Goal: Information Seeking & Learning: Learn about a topic

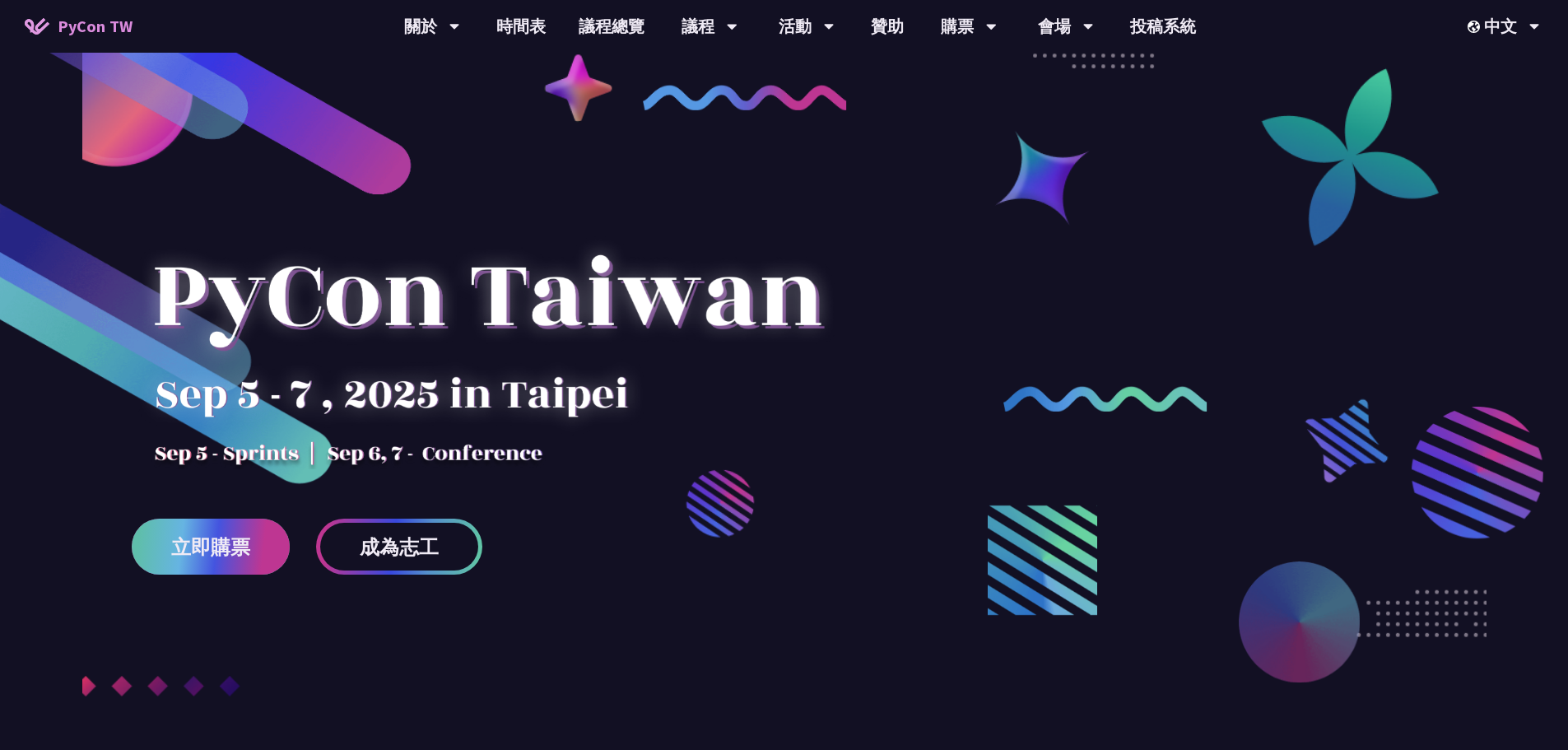
click at [230, 545] on span "立即購票" at bounding box center [210, 547] width 79 height 21
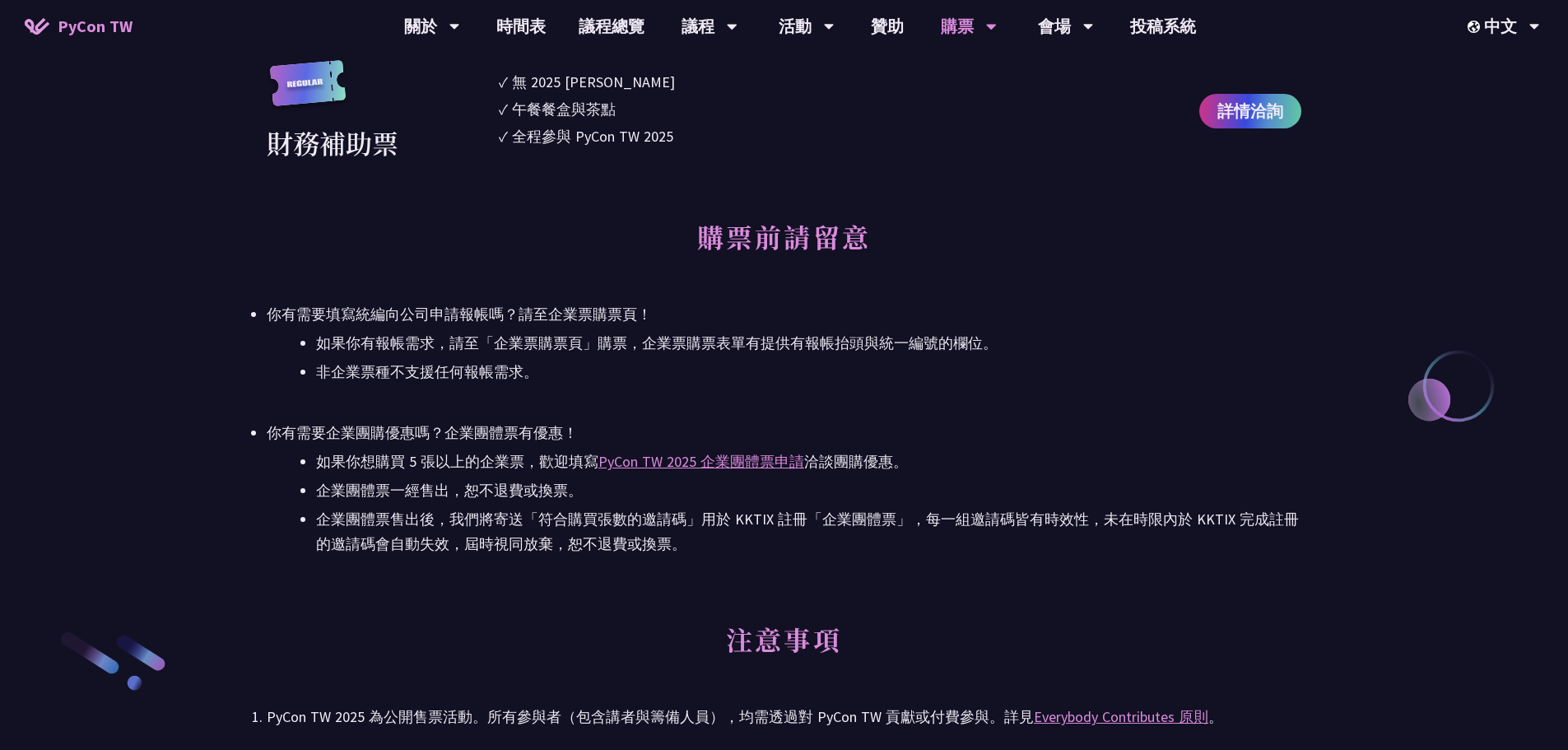
scroll to position [2304, 0]
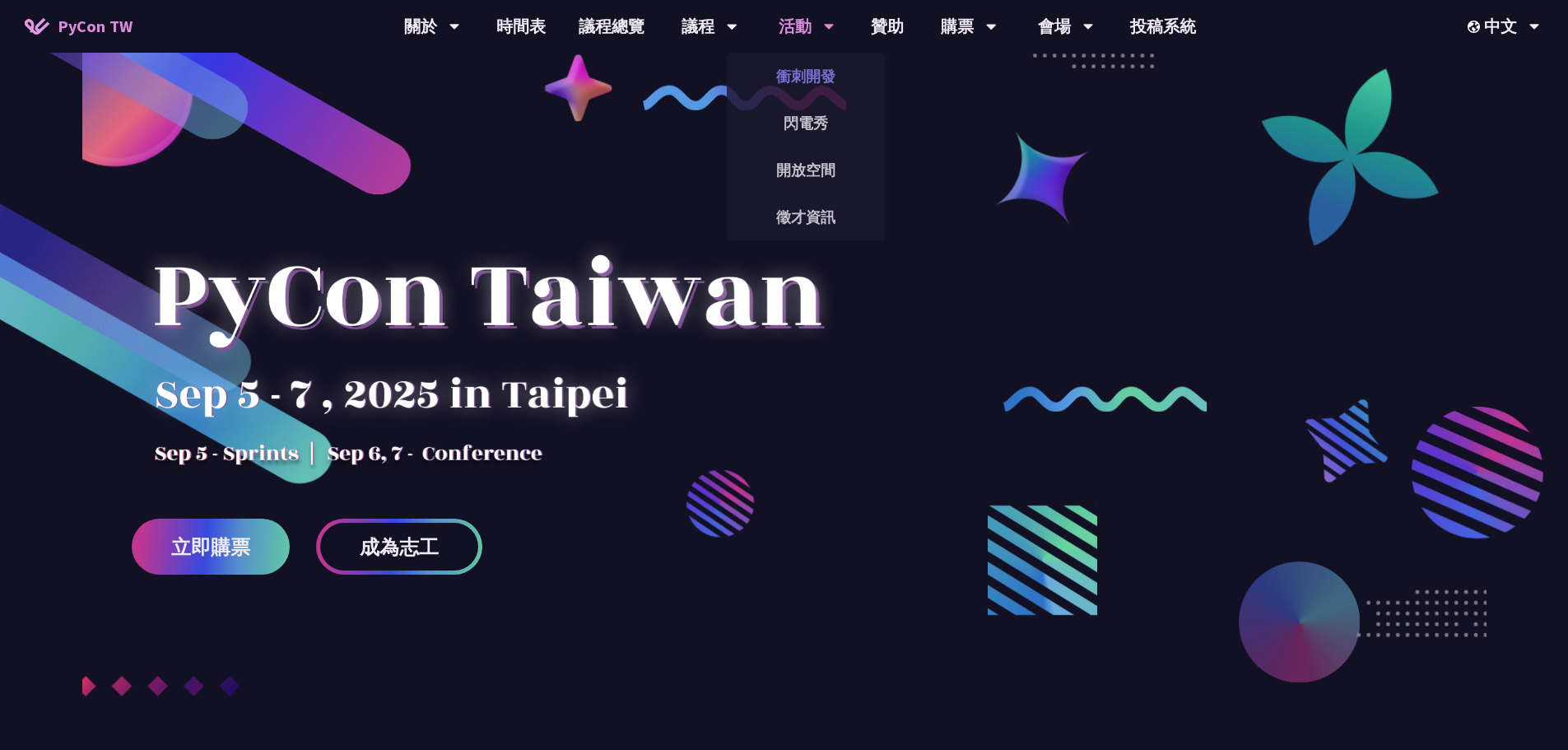
click at [802, 66] on link "衝刺開發" at bounding box center [806, 75] width 158 height 39
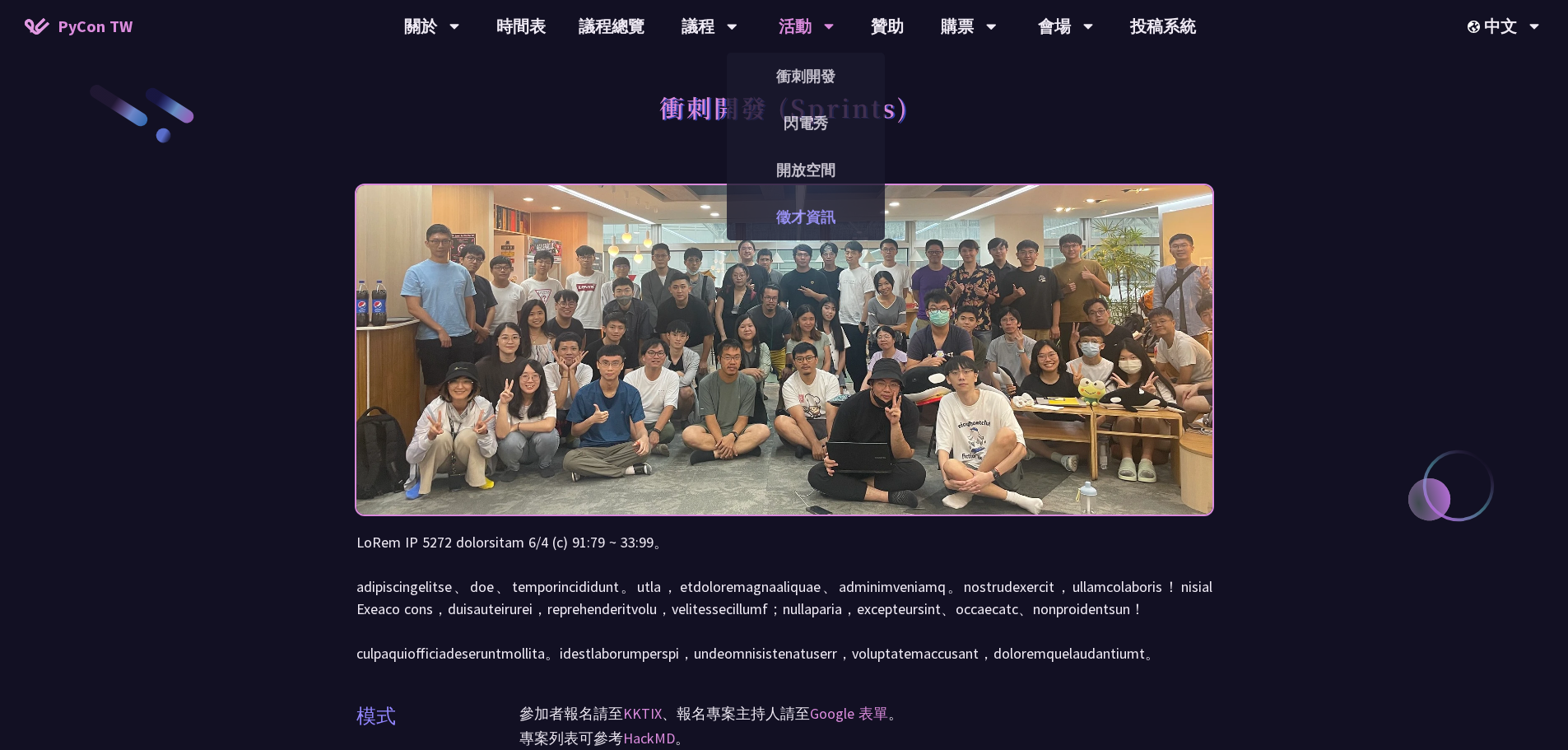
click at [794, 207] on link "徵才資訊" at bounding box center [806, 217] width 158 height 39
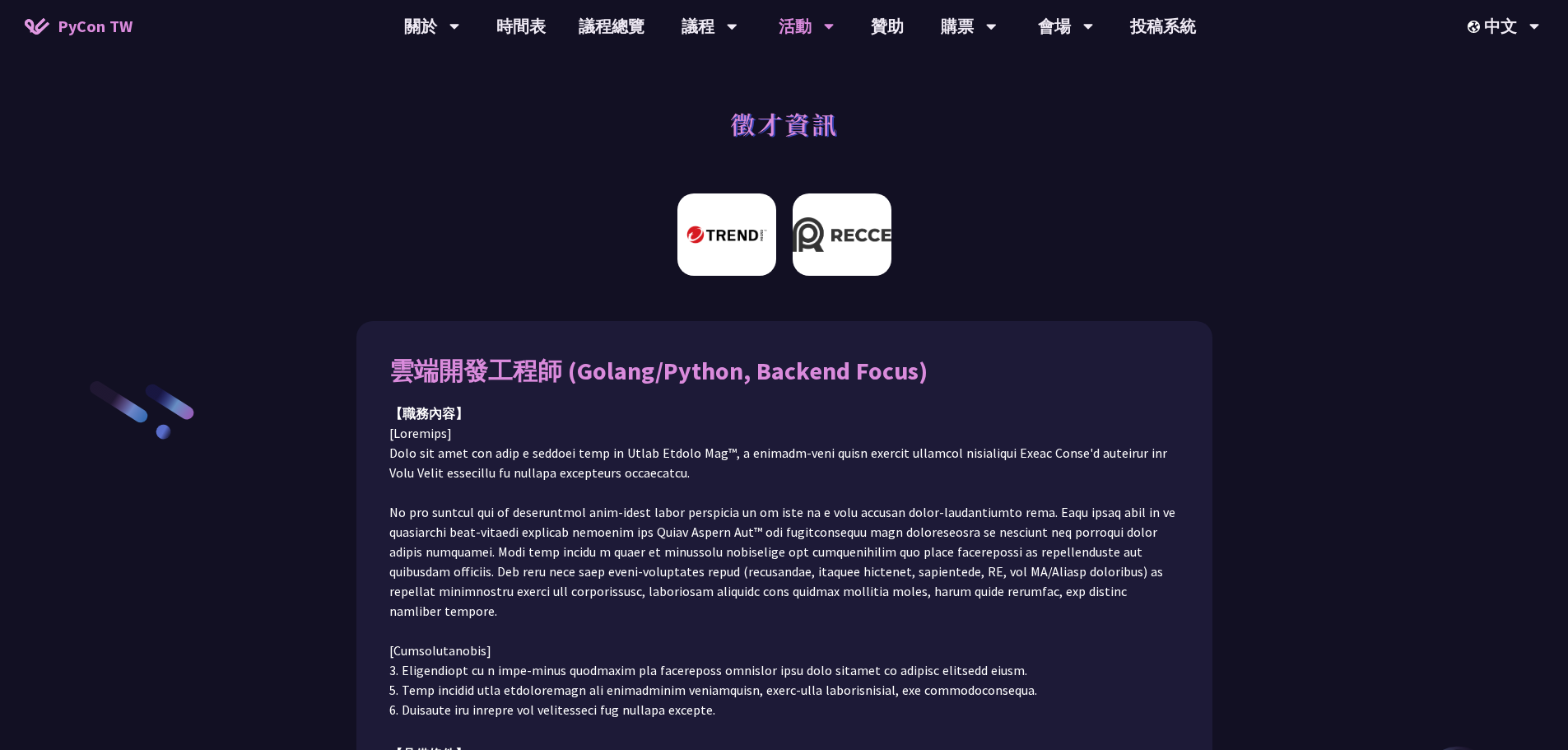
click at [852, 248] on img at bounding box center [842, 234] width 99 height 82
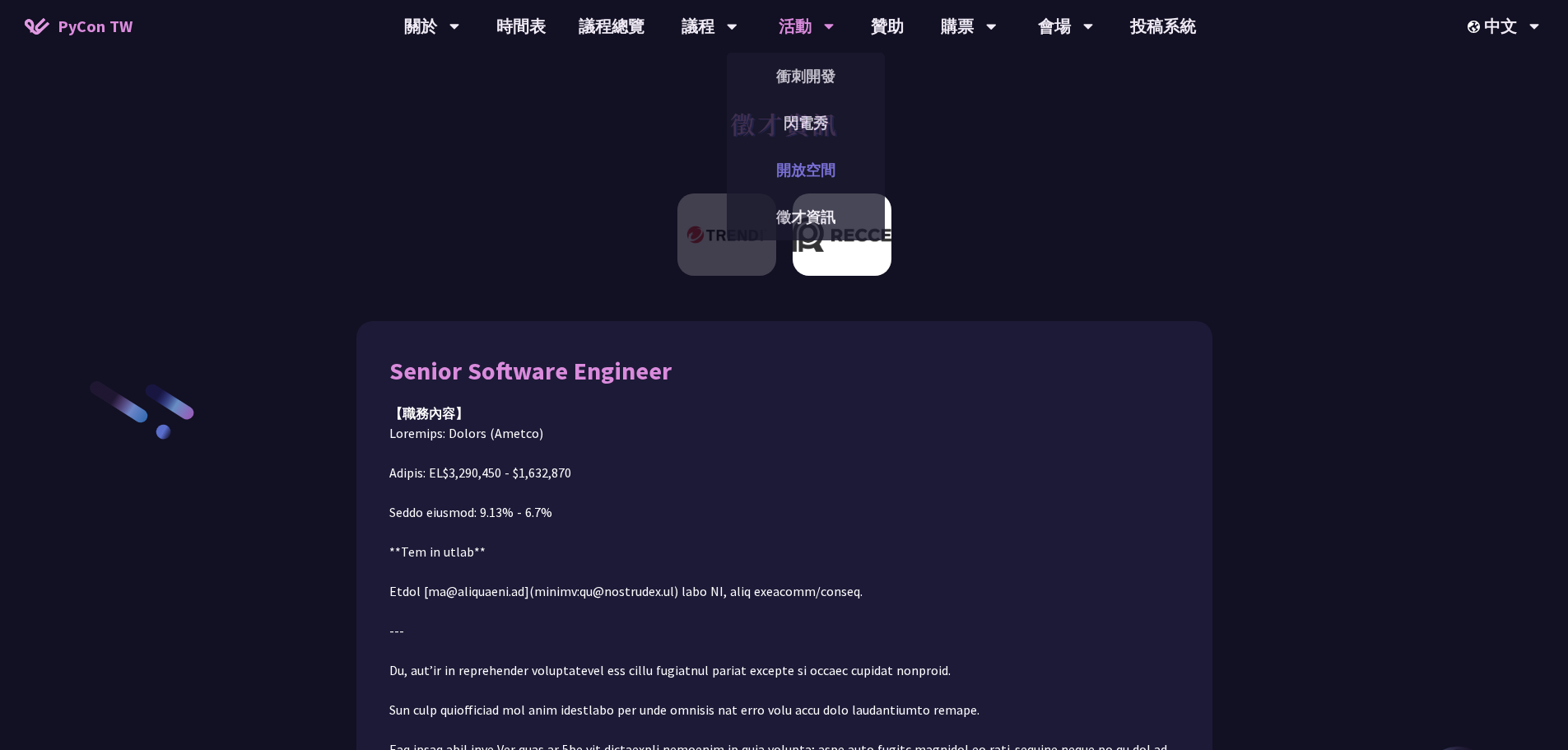
click at [804, 172] on link "開放空間" at bounding box center [806, 169] width 158 height 39
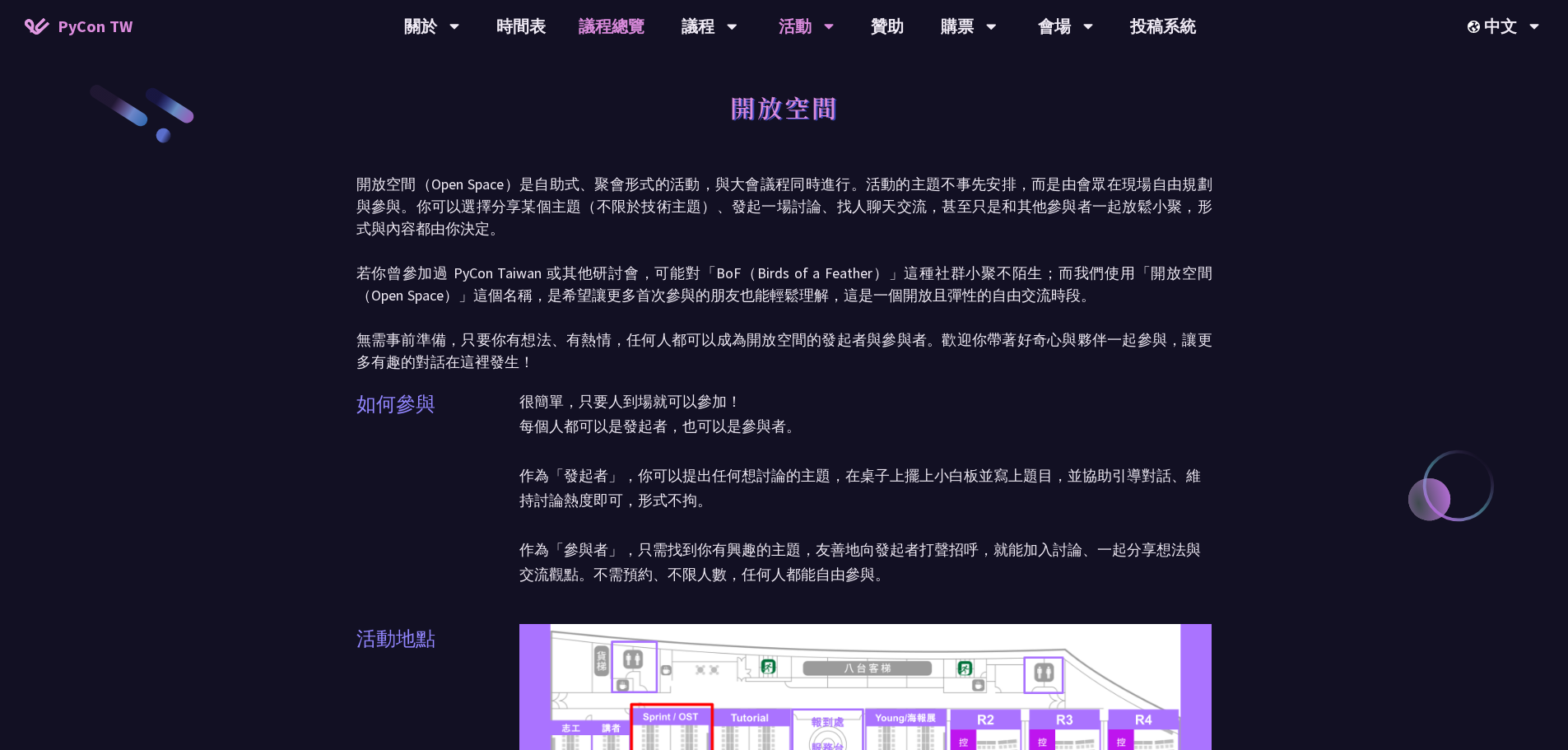
click at [629, 25] on link "議程總覽" at bounding box center [611, 26] width 99 height 52
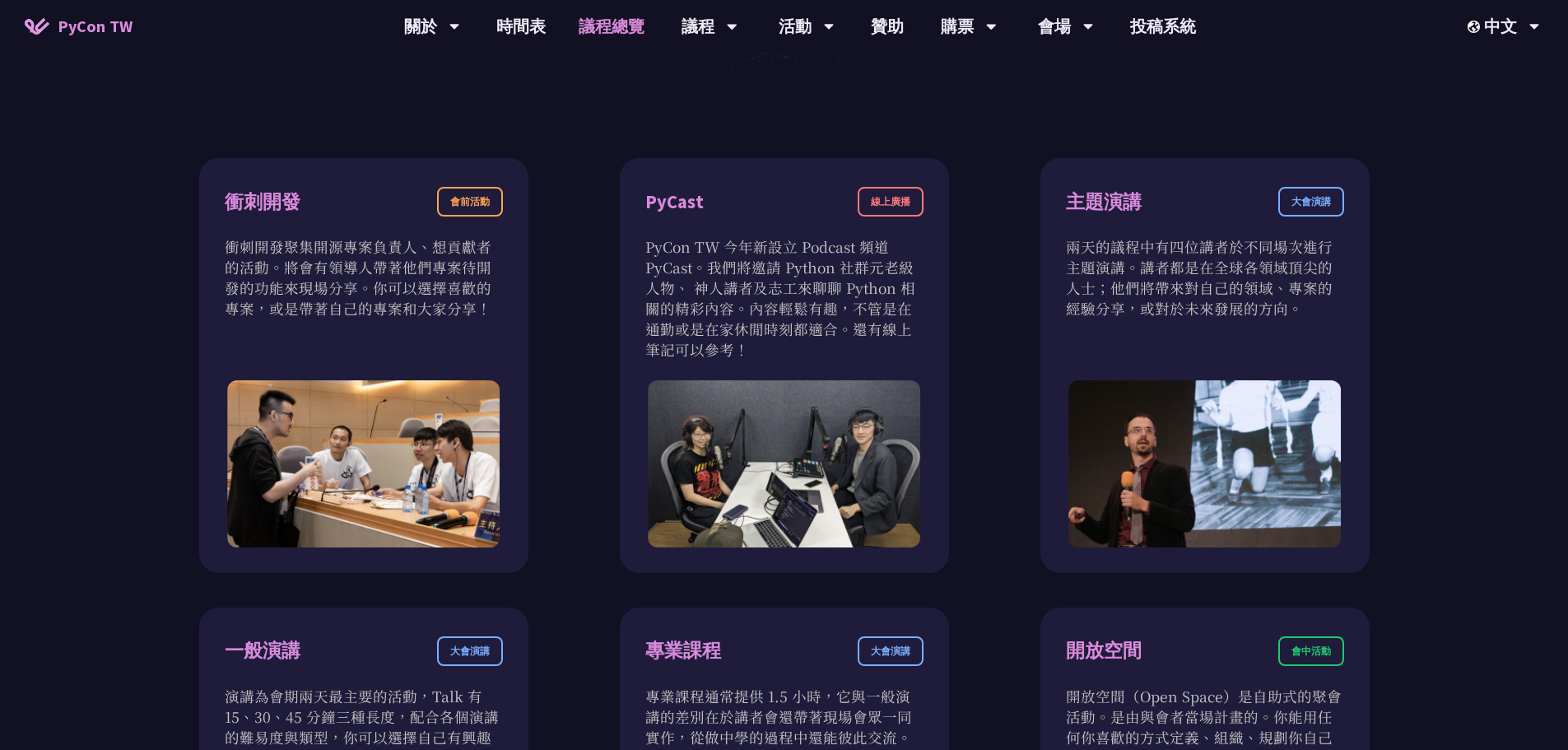
scroll to position [494, 0]
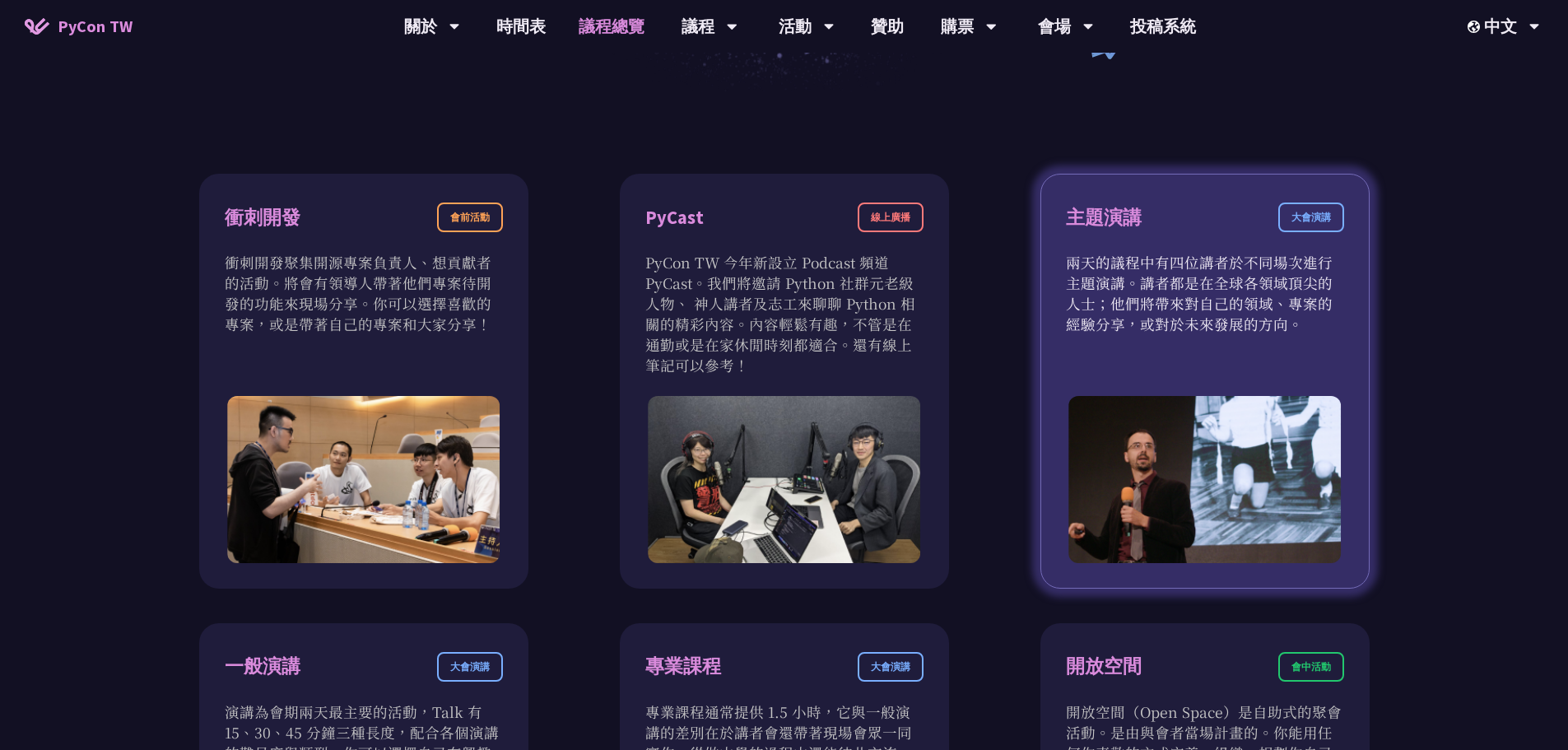
click at [1250, 343] on div "主題演講 大會演講 兩天的議程中有四位講者於不同場次進行主題演講。講者都是在全球各領域頂尖的人士；他們將帶來對自己的領域、專案的經驗分享，或對於未來發展的方向。" at bounding box center [1205, 381] width 330 height 415
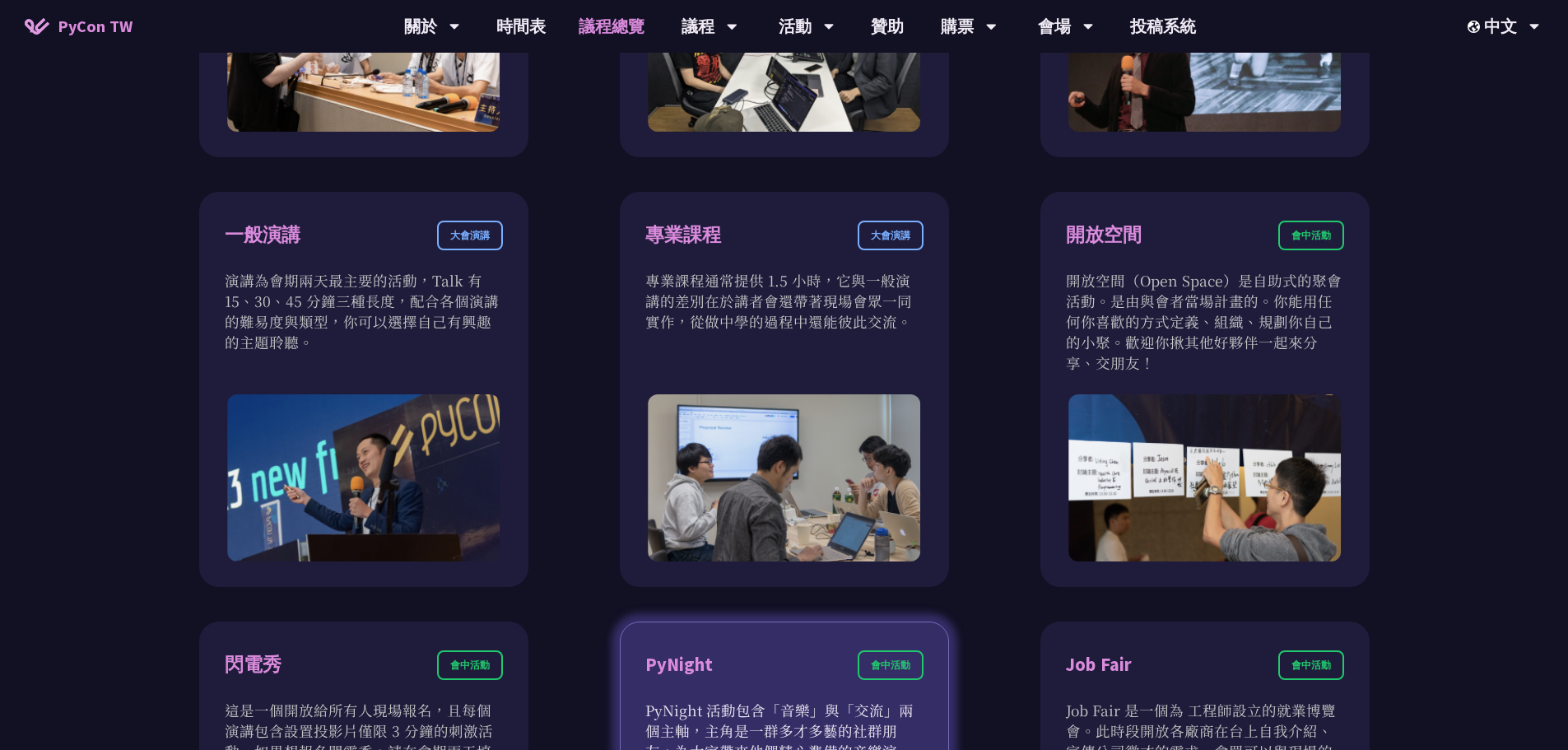
scroll to position [1069, 0]
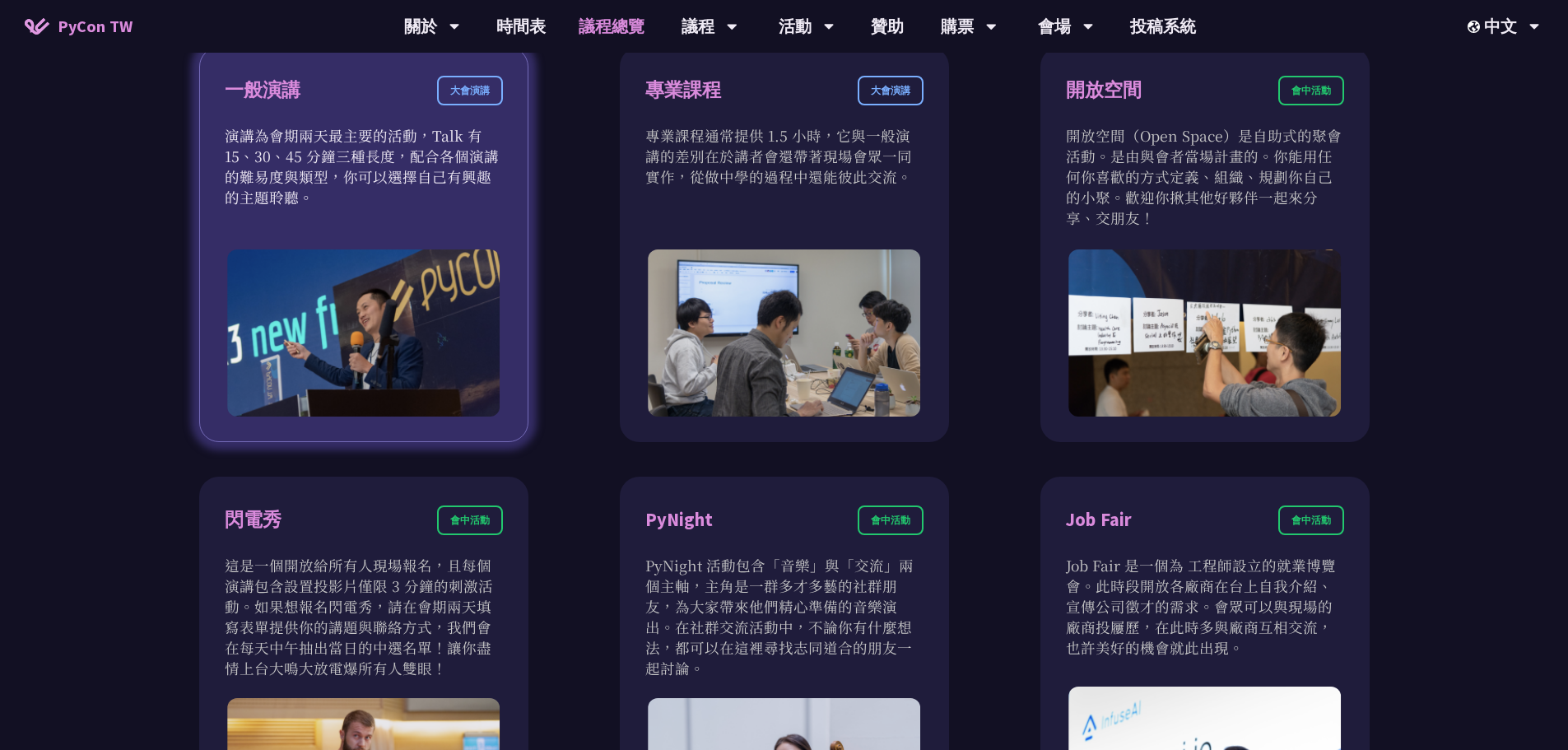
click at [466, 98] on div "大會演講" at bounding box center [470, 90] width 66 height 30
click at [431, 158] on p "演講為會期兩天最主要的活動，Talk 有 15、30、45 分鐘三種長度，配合各個演講的難易度與類型，你可以選擇自己有興趣的主題聆聽。" at bounding box center [364, 166] width 278 height 82
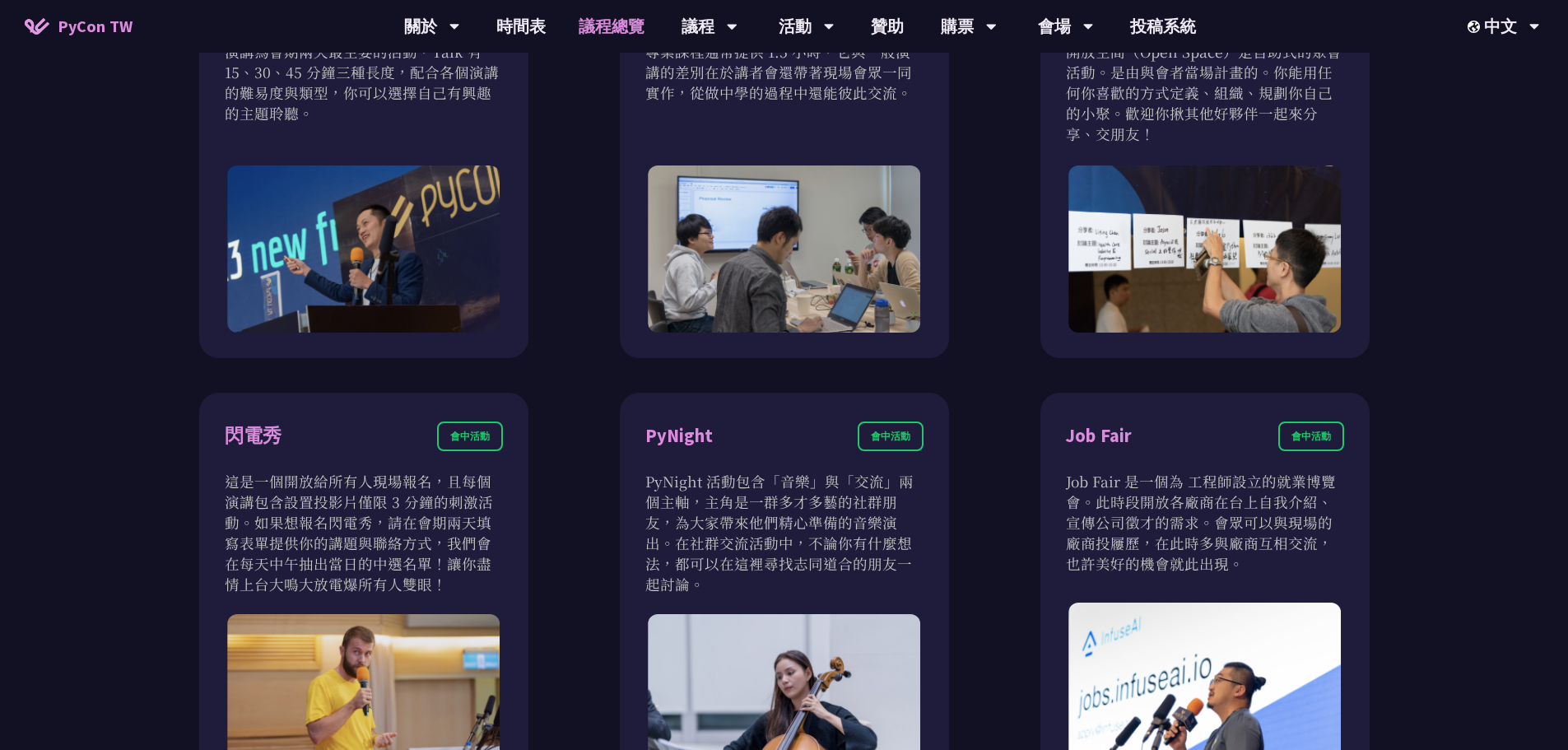
scroll to position [1399, 0]
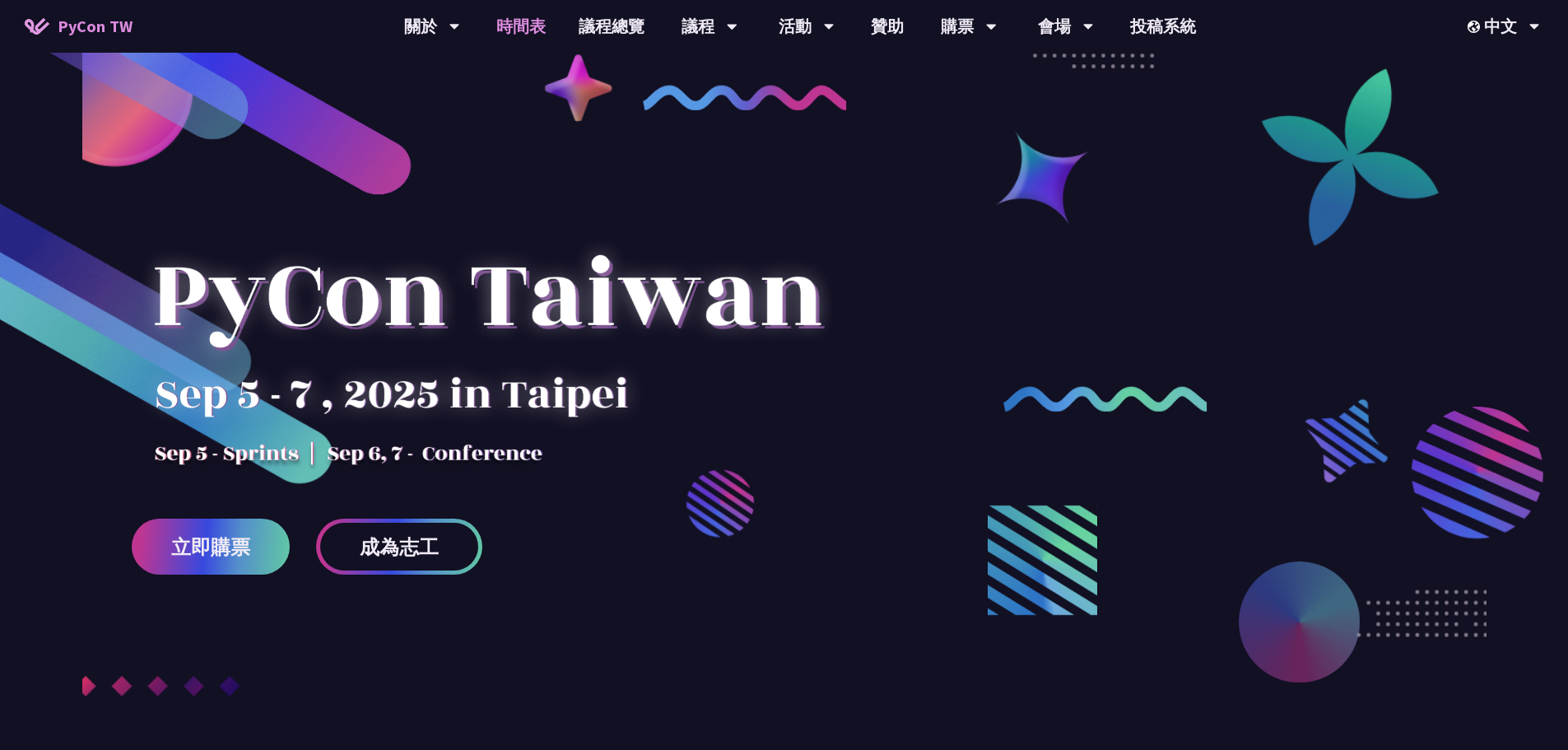
click at [511, 17] on link "時間表" at bounding box center [520, 26] width 82 height 52
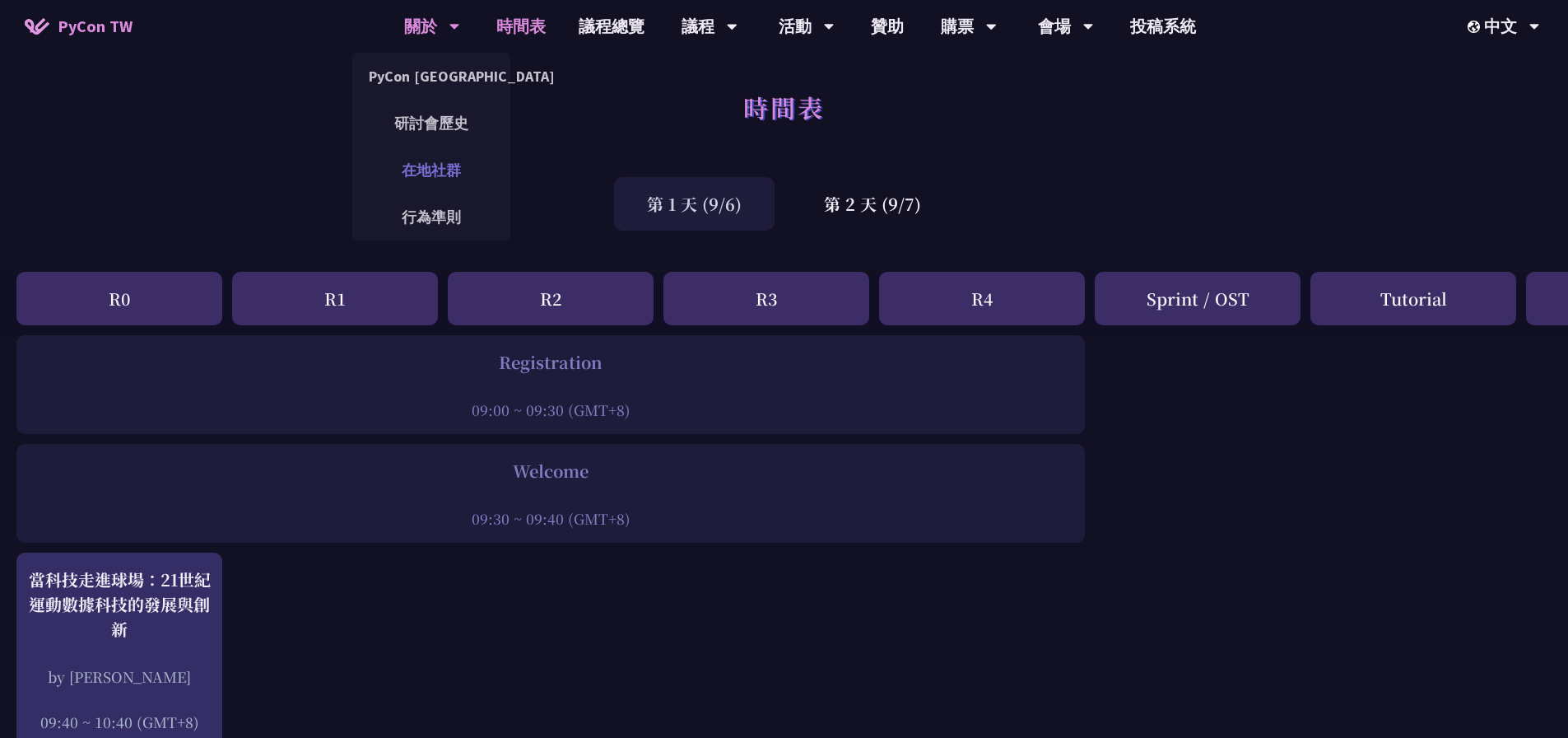
click at [460, 166] on link "在地社群" at bounding box center [431, 169] width 158 height 39
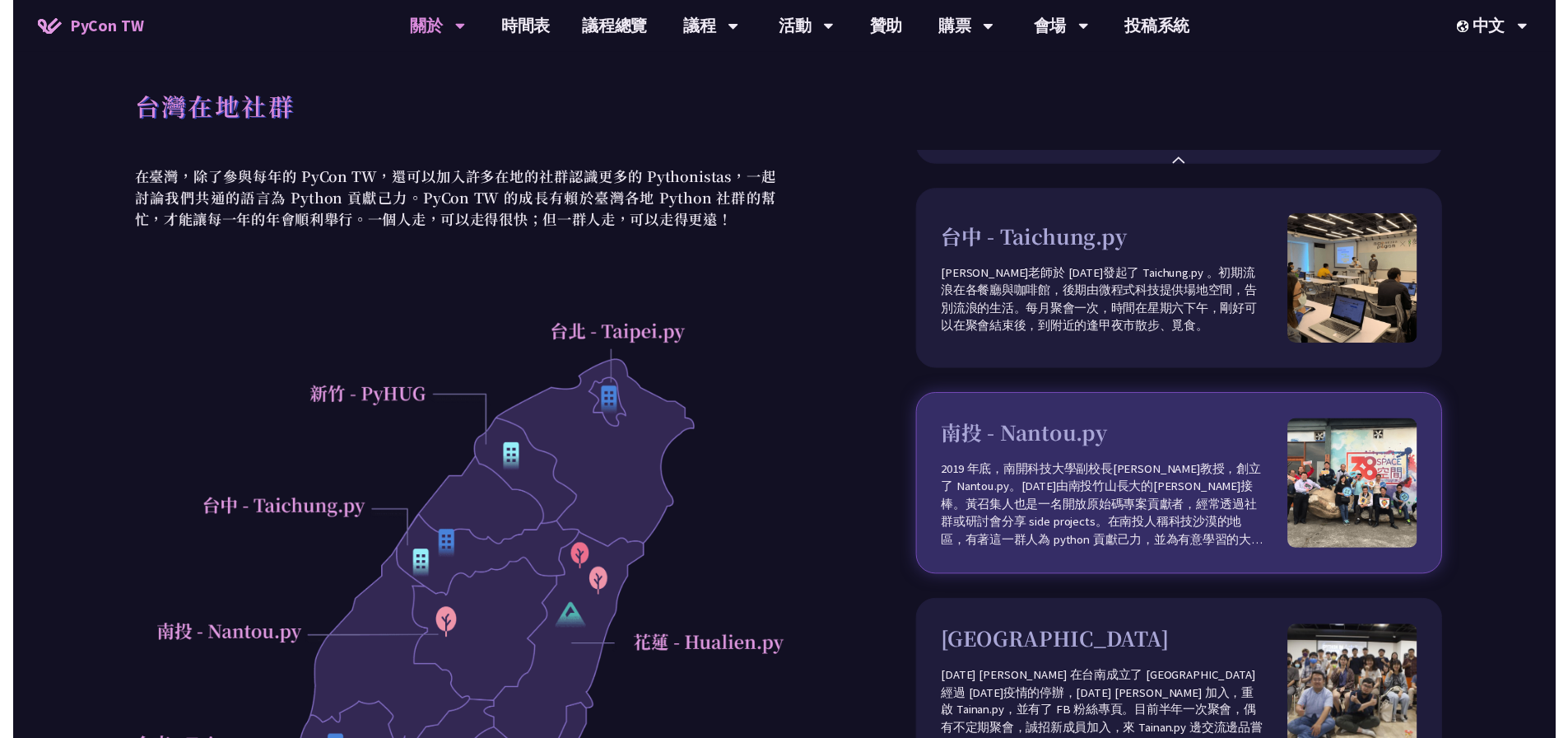
scroll to position [412, 0]
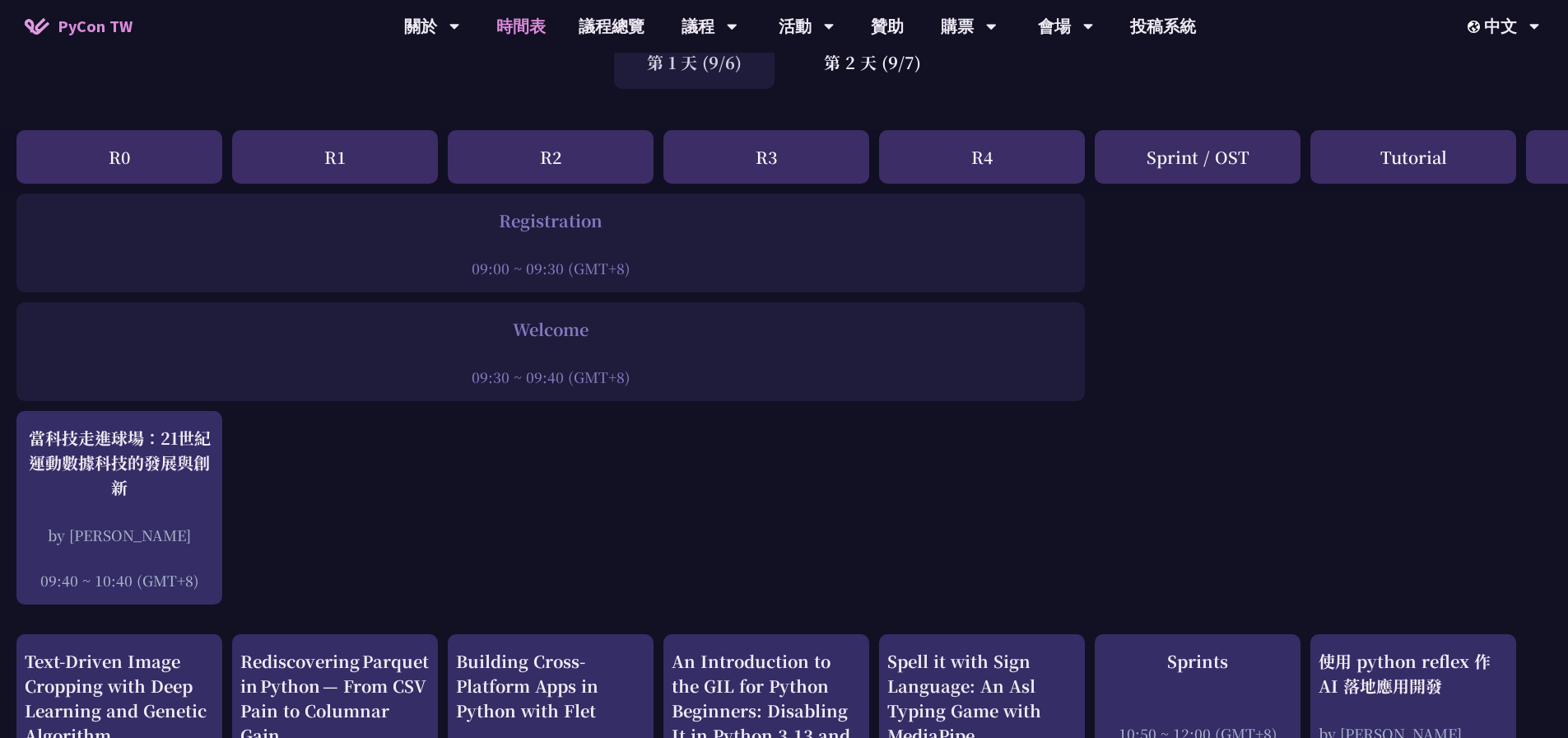
scroll to position [164, 0]
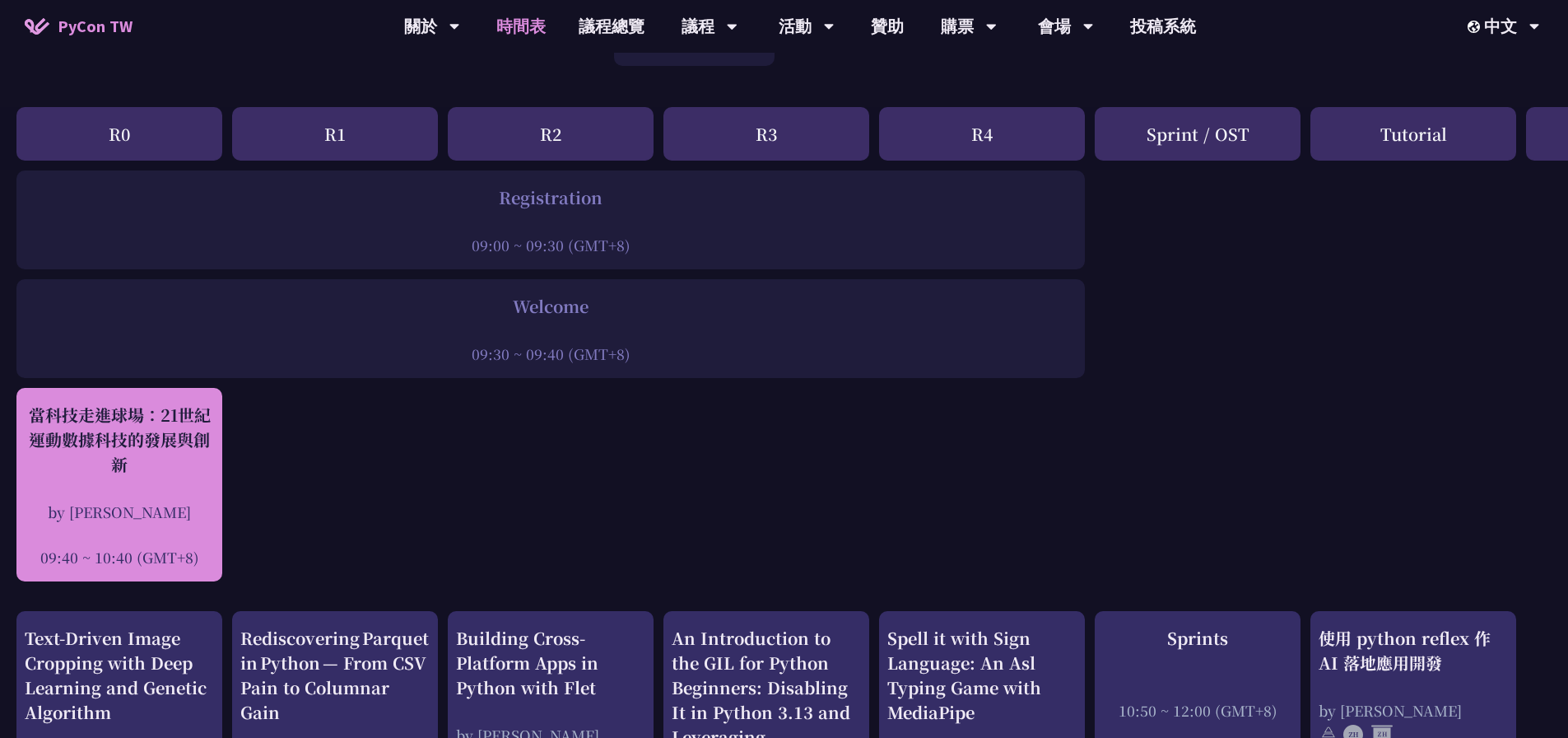
click at [167, 486] on div "當科技走進球場：21世紀運動數據科技的發展與創新 by [PERSON_NAME] 09:40 ~ 10:40 (GMT+8)" at bounding box center [120, 485] width 189 height 164
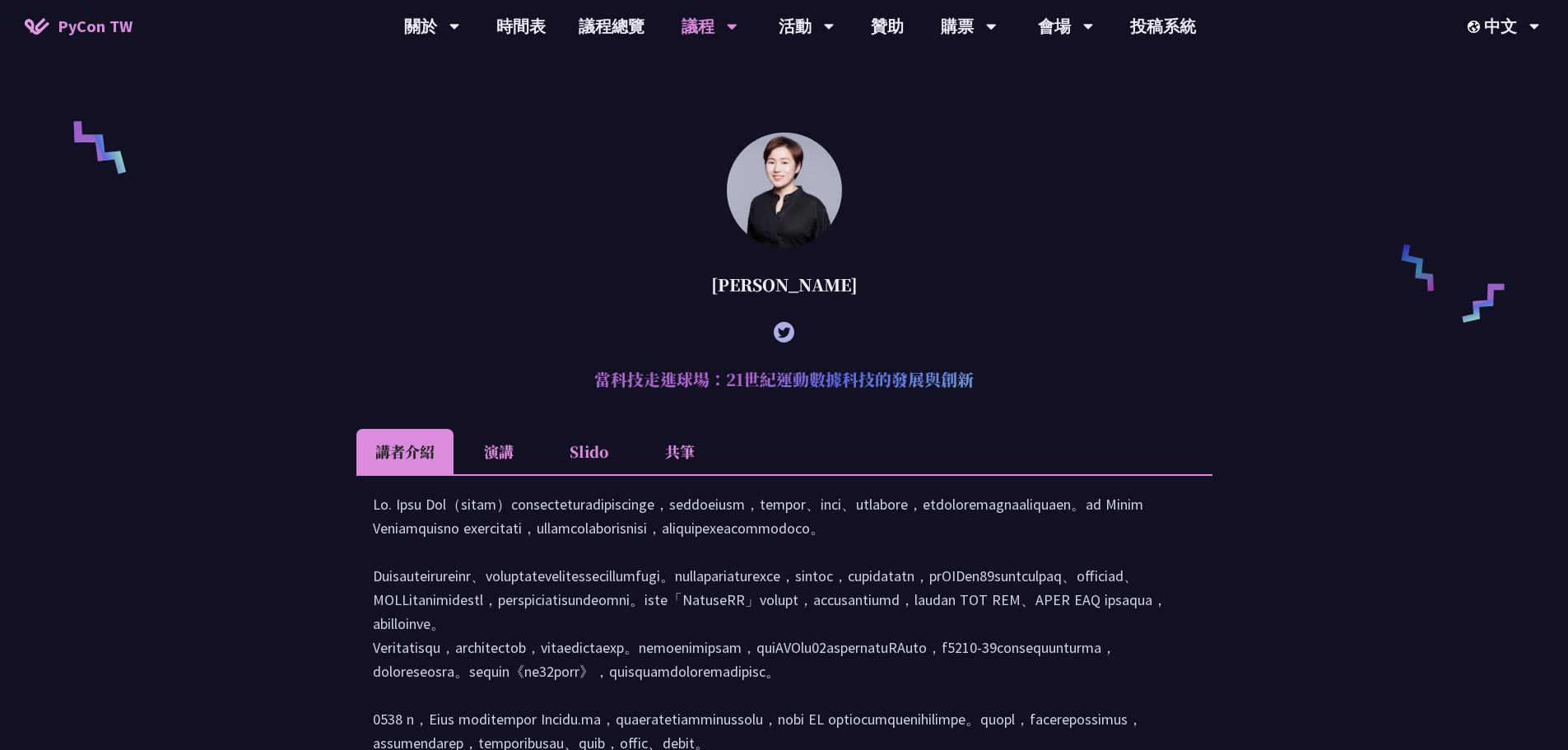
scroll to position [1166, 0]
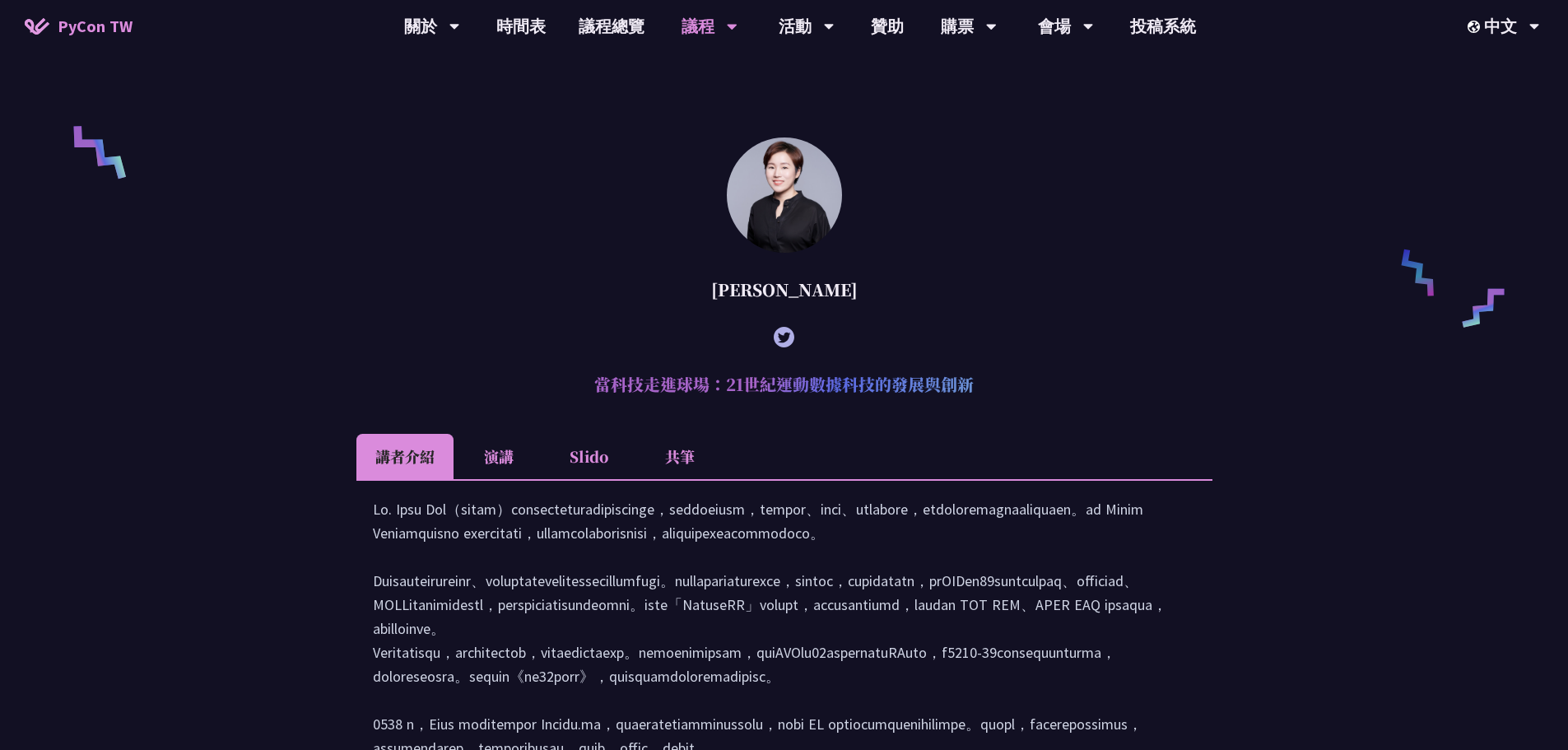
click at [492, 472] on li "演講" at bounding box center [498, 456] width 90 height 46
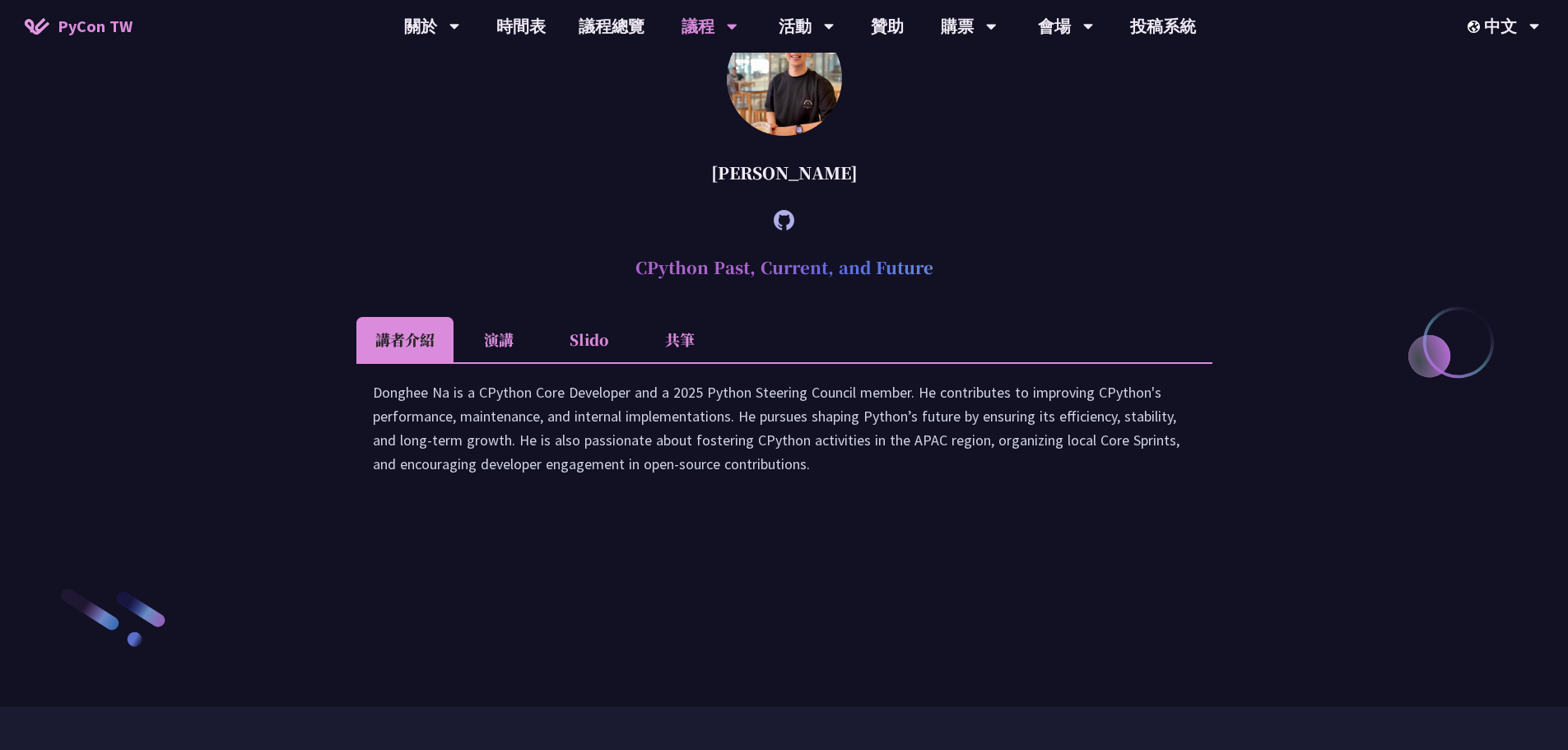
scroll to position [2318, 0]
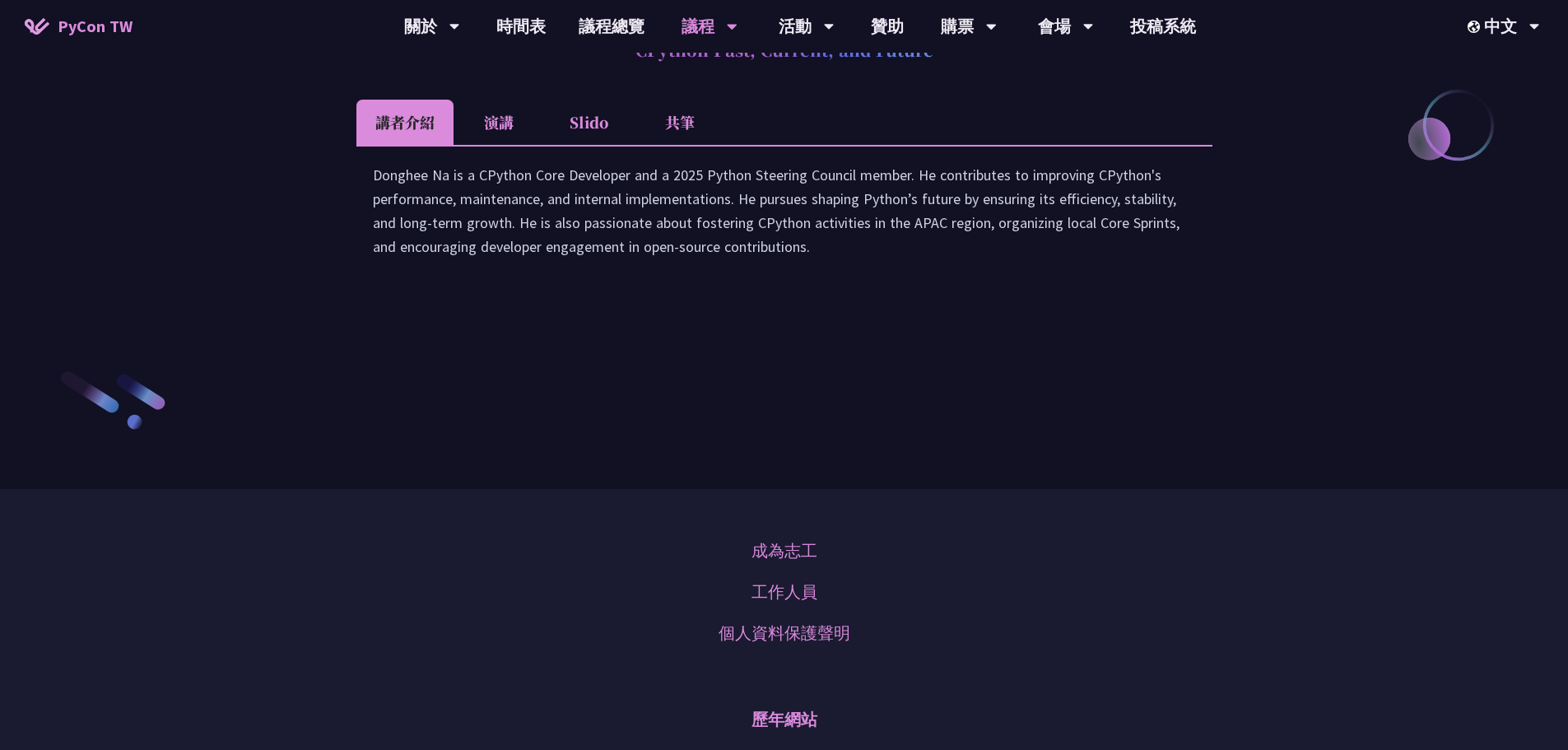
click at [496, 145] on li "演講" at bounding box center [498, 122] width 90 height 46
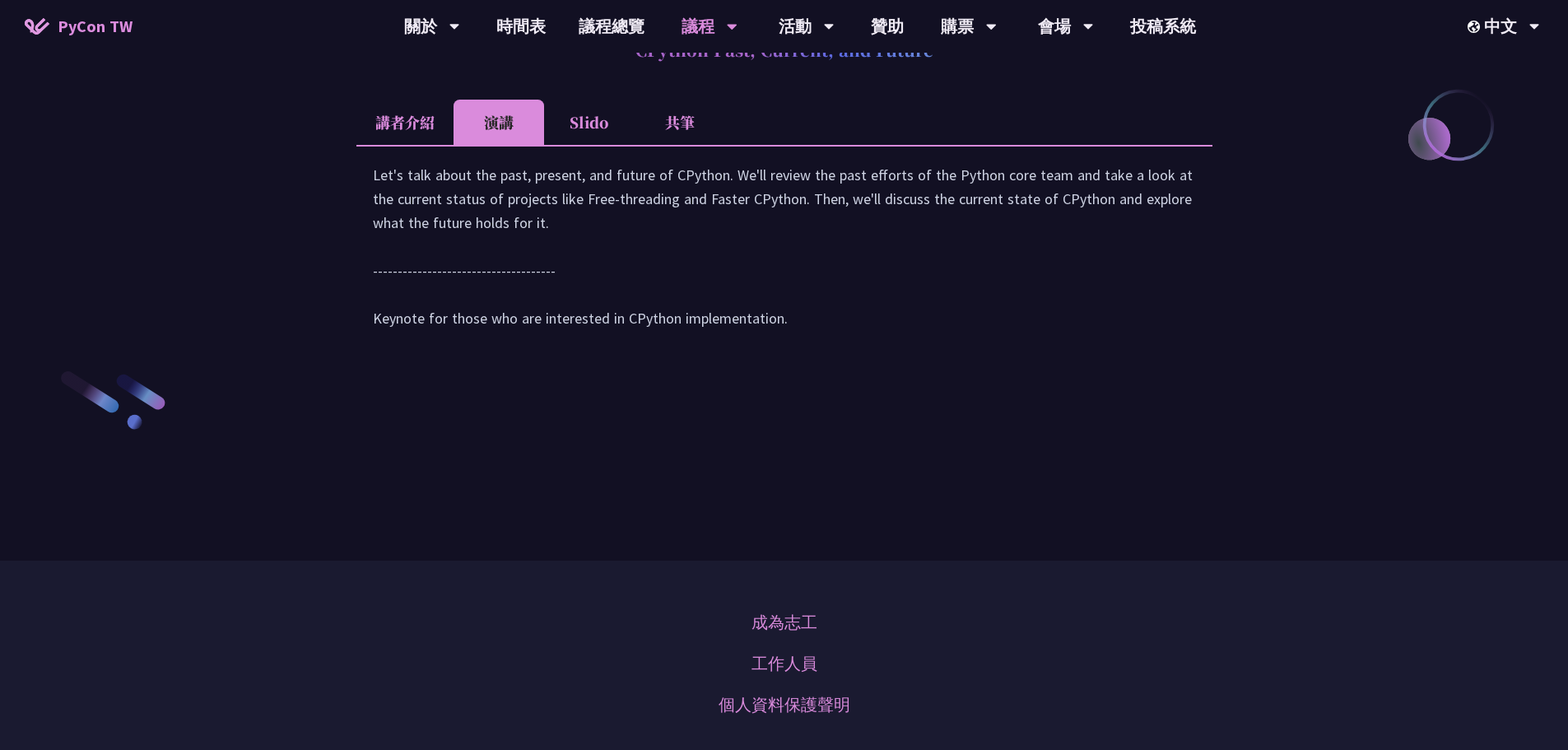
click at [585, 145] on li "Slido" at bounding box center [589, 122] width 90 height 46
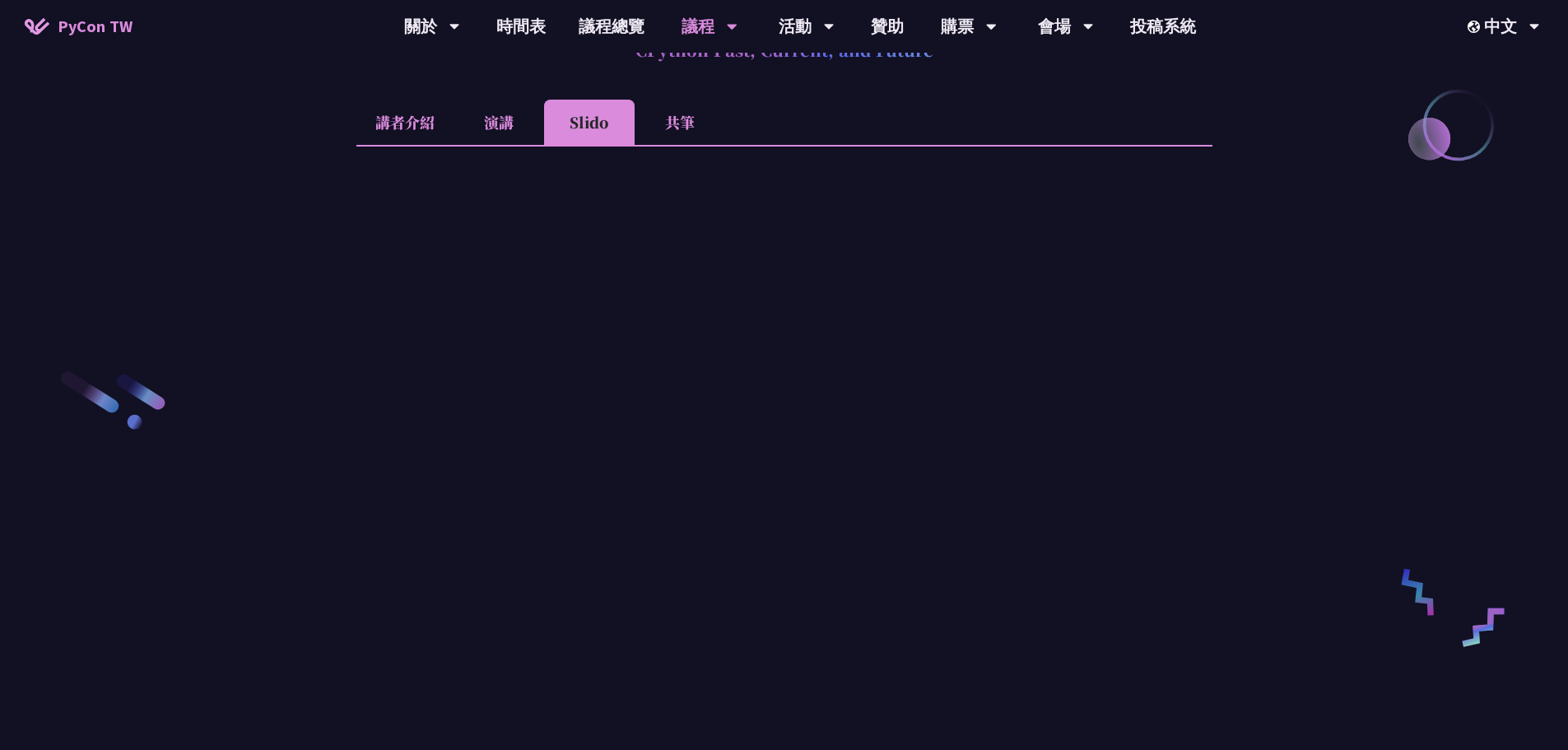
click at [652, 145] on li "共筆" at bounding box center [680, 122] width 90 height 46
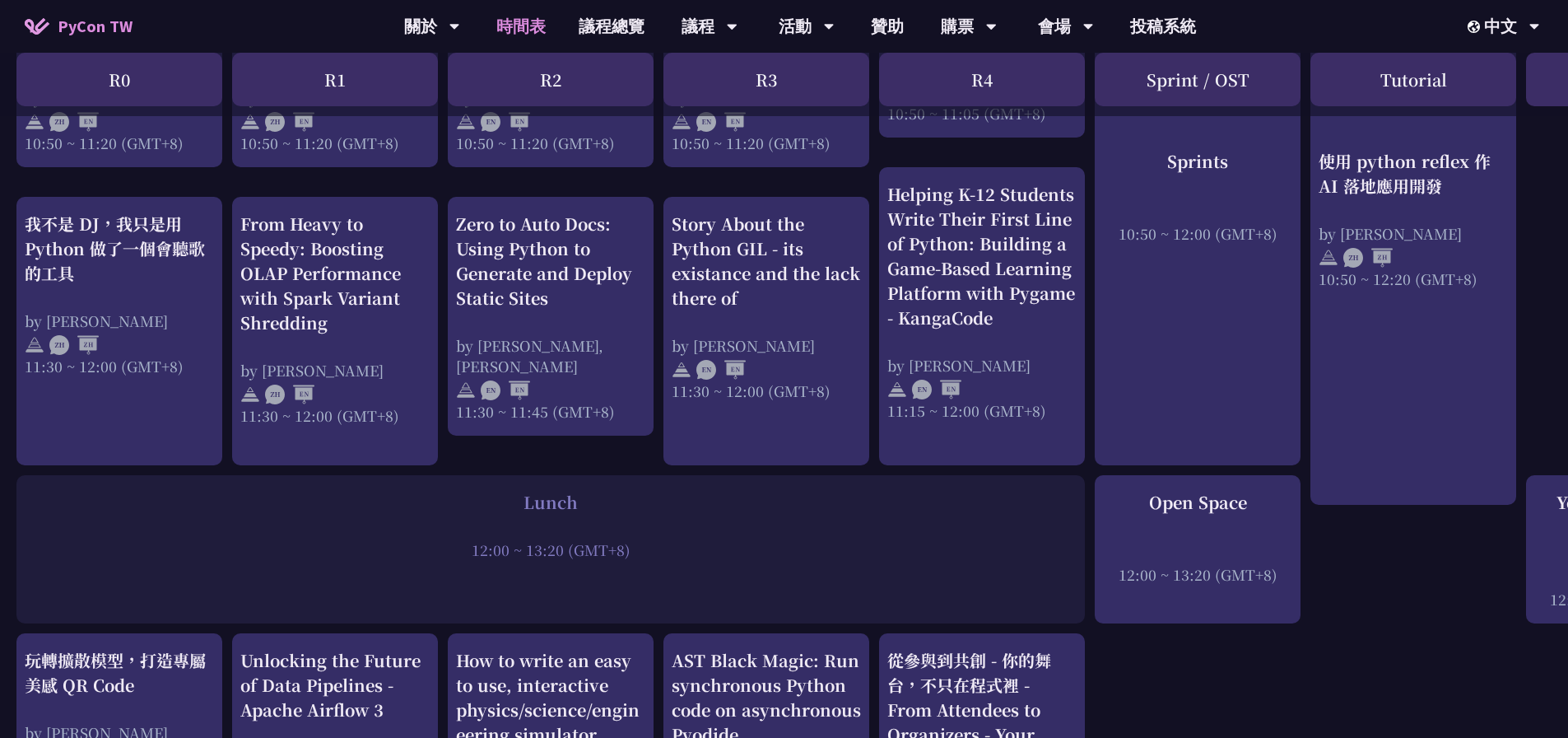
scroll to position [1070, 0]
